Goal: Task Accomplishment & Management: Manage account settings

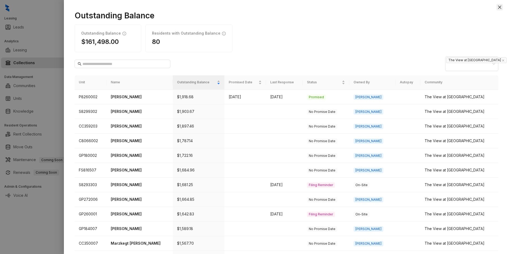
click at [499, 7] on icon "close" at bounding box center [499, 7] width 3 height 3
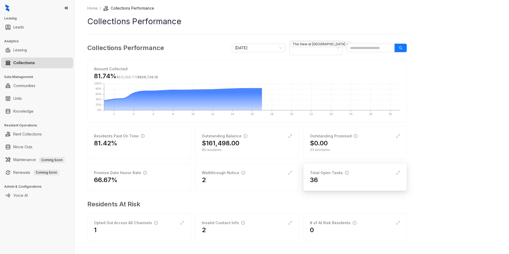
click at [357, 184] on div "Total Open Tasks 36" at bounding box center [355, 177] width 104 height 28
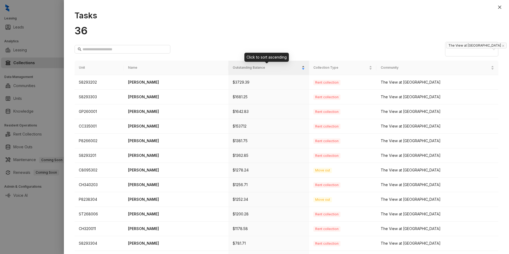
click at [305, 65] on div "Outstanding Balance" at bounding box center [269, 67] width 72 height 5
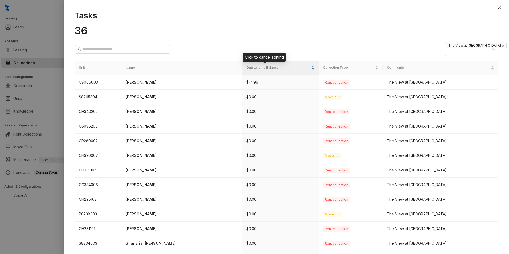
click at [305, 65] on div "Outstanding Balance" at bounding box center [280, 67] width 68 height 5
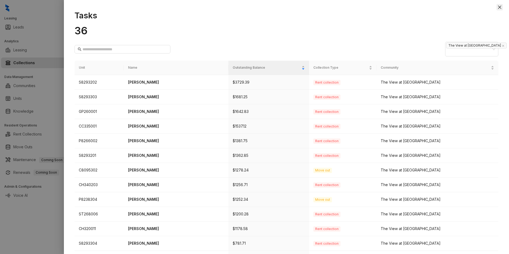
click at [497, 6] on icon "close" at bounding box center [499, 7] width 4 height 4
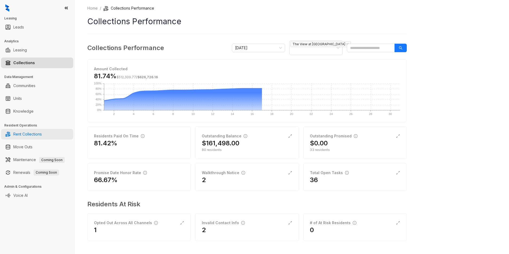
click at [42, 132] on link "Rent Collections" at bounding box center [27, 134] width 28 height 11
click at [35, 136] on link "Rent Collections" at bounding box center [27, 134] width 28 height 11
click at [42, 133] on link "Rent Collections" at bounding box center [27, 134] width 28 height 11
